Goal: Navigation & Orientation: Understand site structure

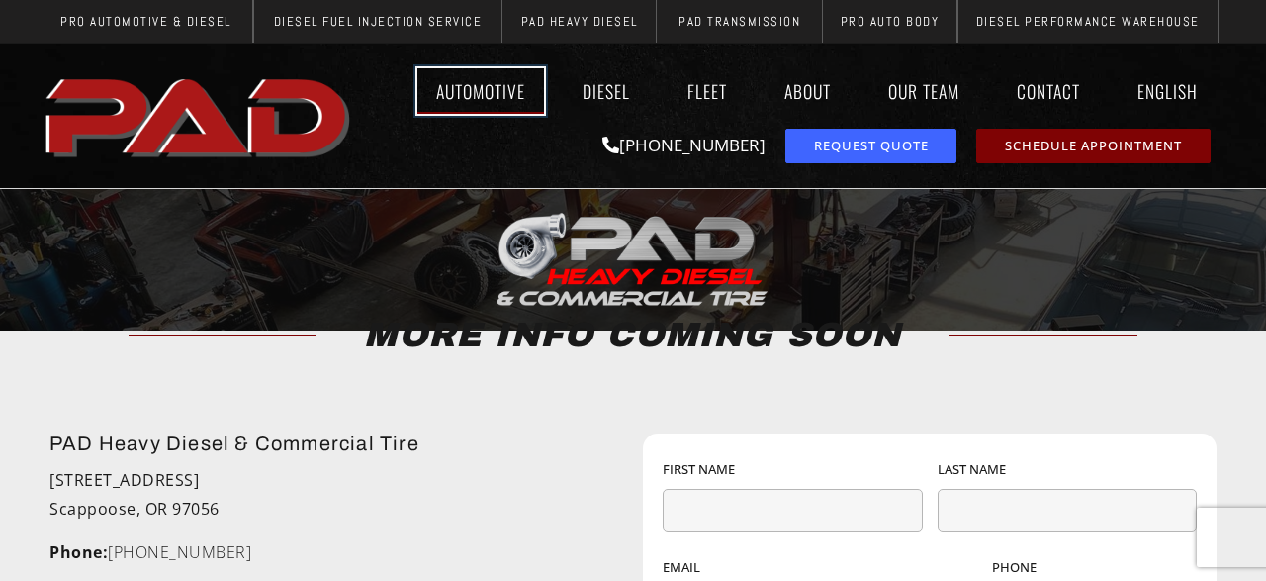
click at [508, 92] on link "Automotive" at bounding box center [480, 91] width 127 height 46
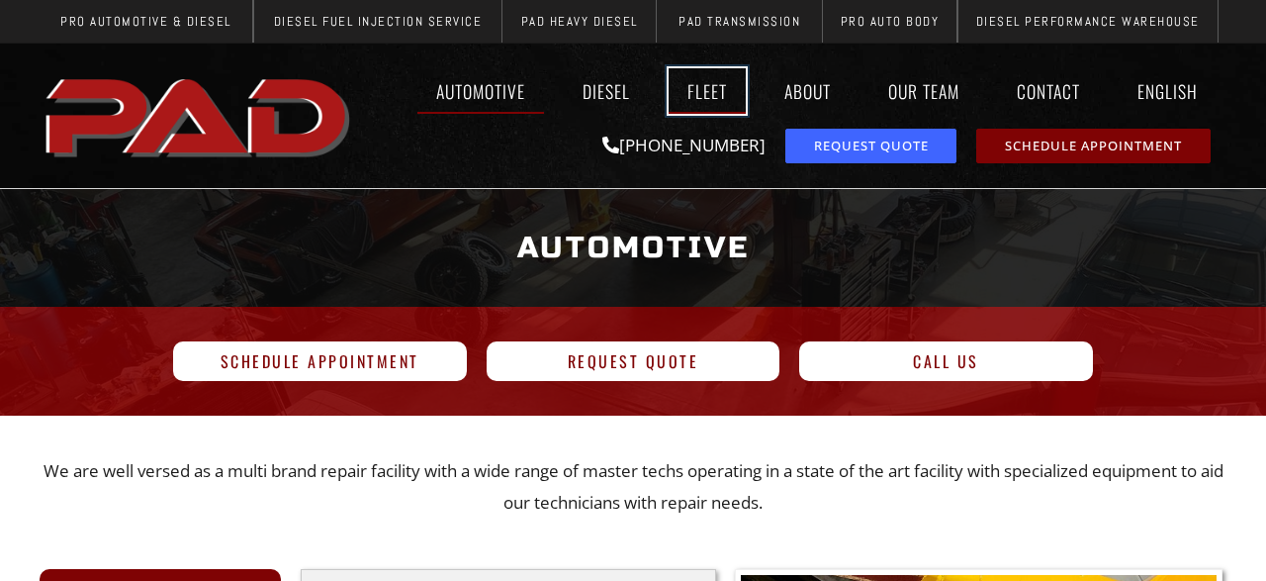
click at [710, 106] on link "Fleet" at bounding box center [707, 91] width 77 height 46
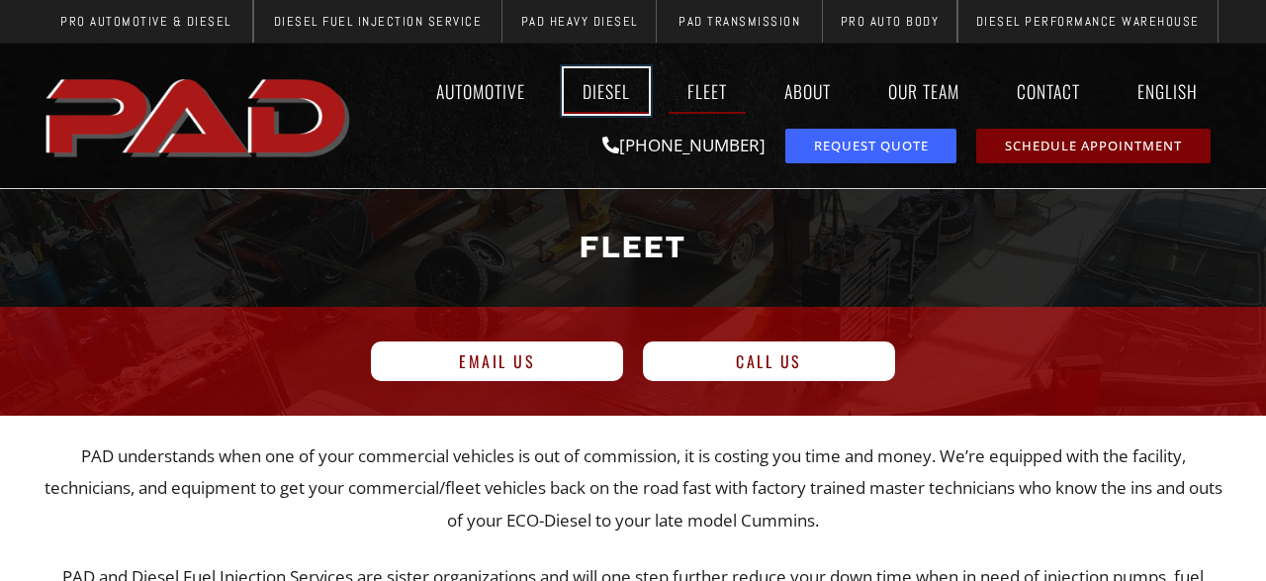
click at [601, 90] on link "Diesel" at bounding box center [606, 91] width 85 height 46
